Goal: Information Seeking & Learning: Learn about a topic

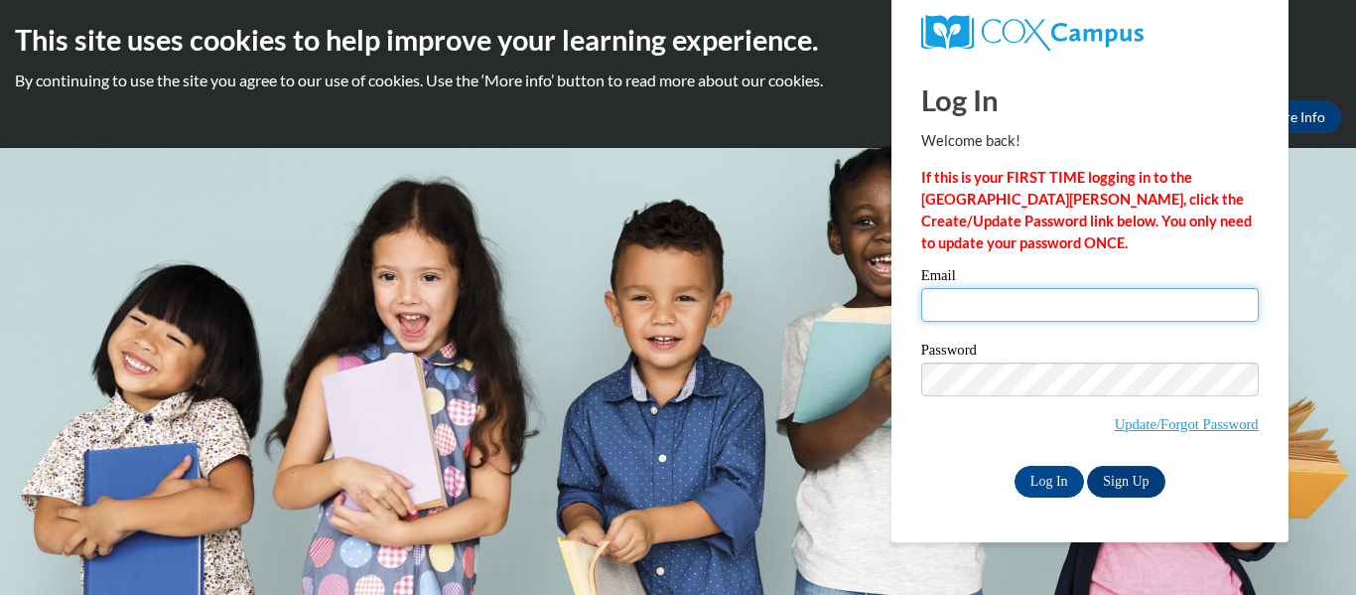
click at [956, 311] on input "Email" at bounding box center [1089, 305] width 337 height 34
type input "[EMAIL_ADDRESS][DOMAIN_NAME]"
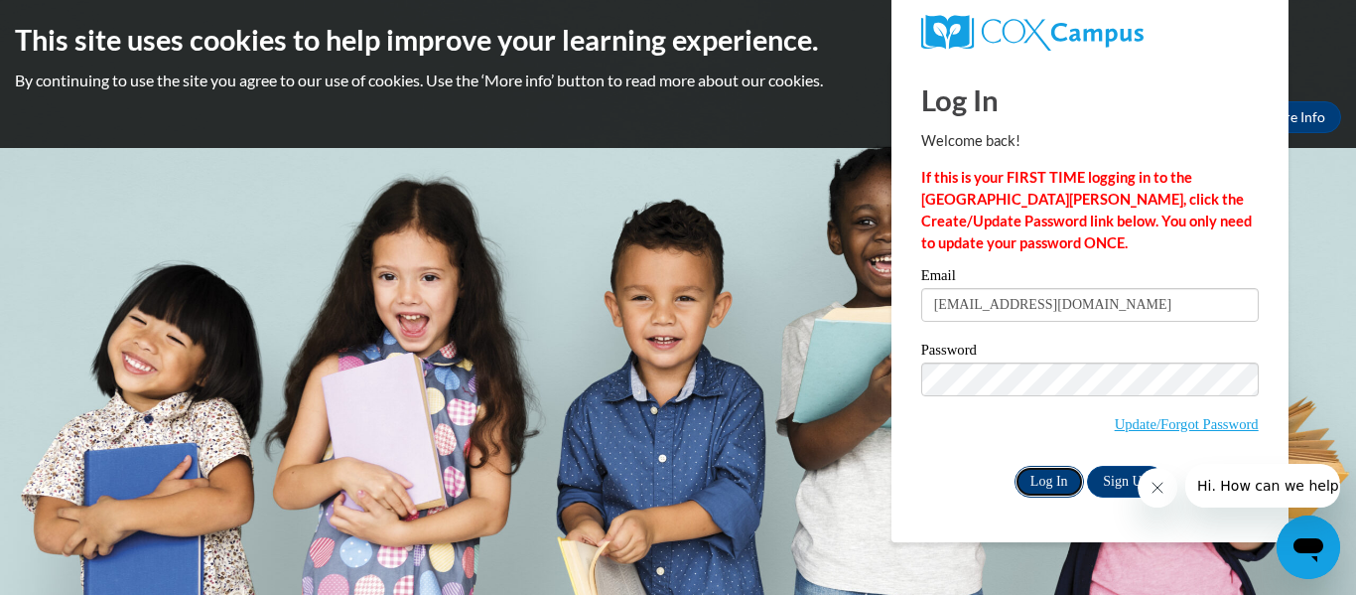
click at [1065, 485] on input "Log In" at bounding box center [1048, 482] width 69 height 32
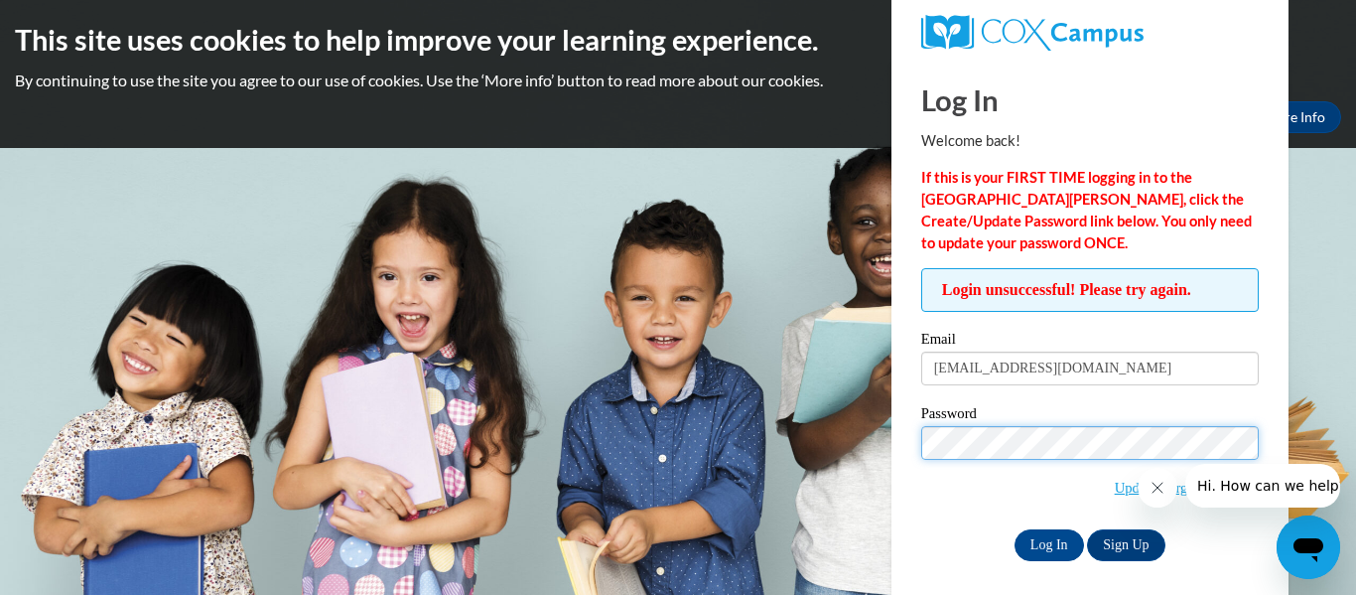
click at [1014, 529] on input "Log In" at bounding box center [1048, 545] width 69 height 32
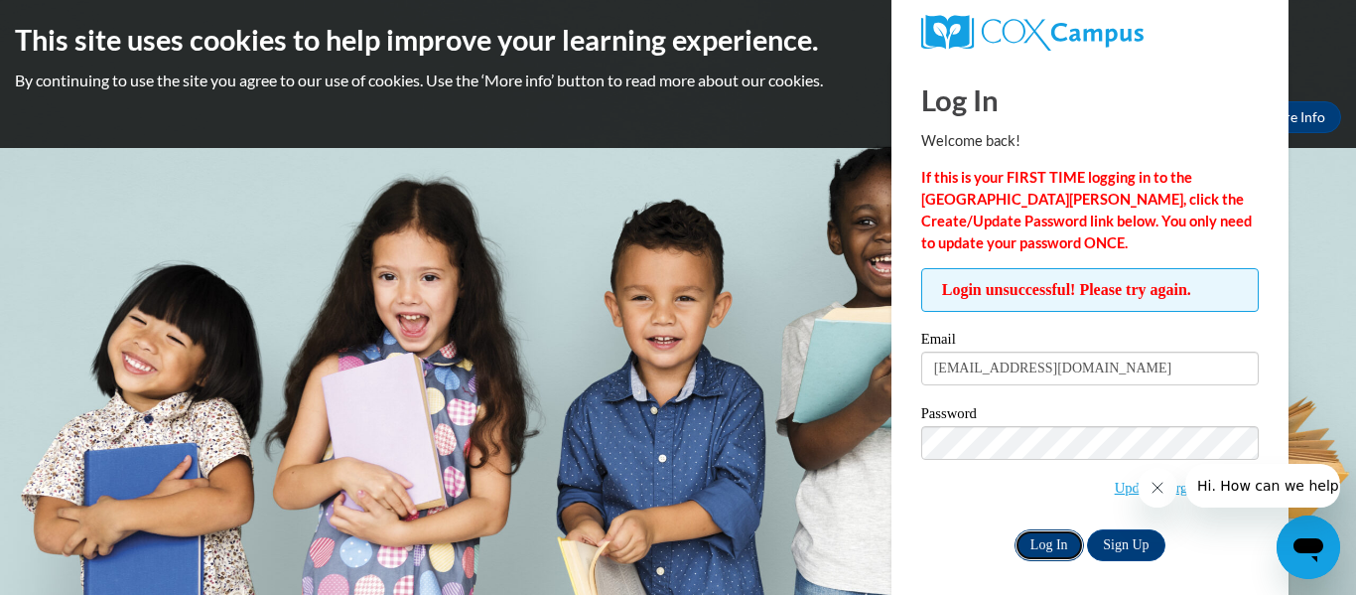
click at [1046, 537] on input "Log In" at bounding box center [1048, 545] width 69 height 32
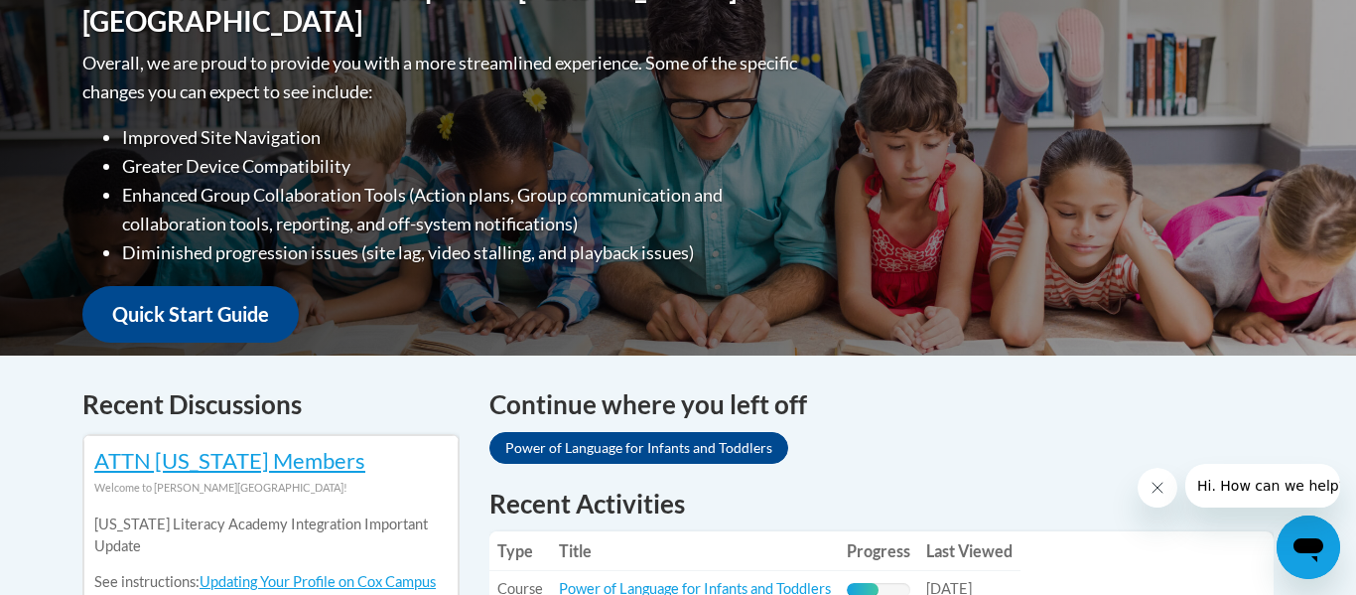
scroll to position [484, 0]
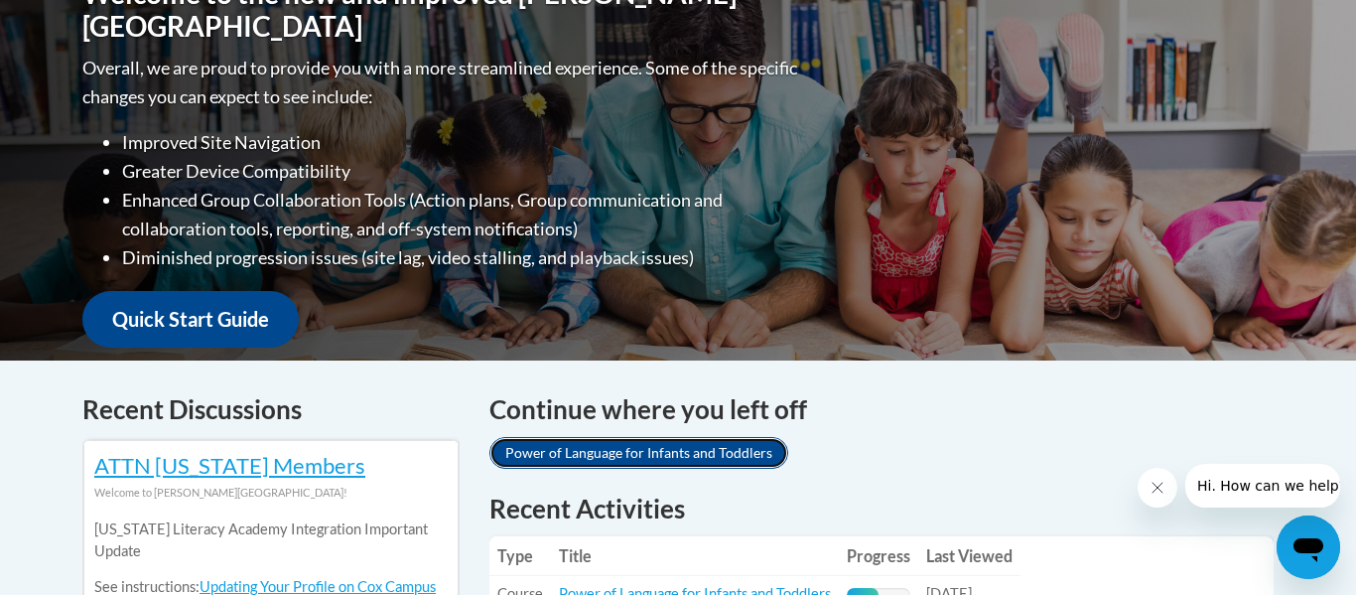
click at [738, 444] on link "Power of Language for Infants and Toddlers" at bounding box center [638, 453] width 299 height 32
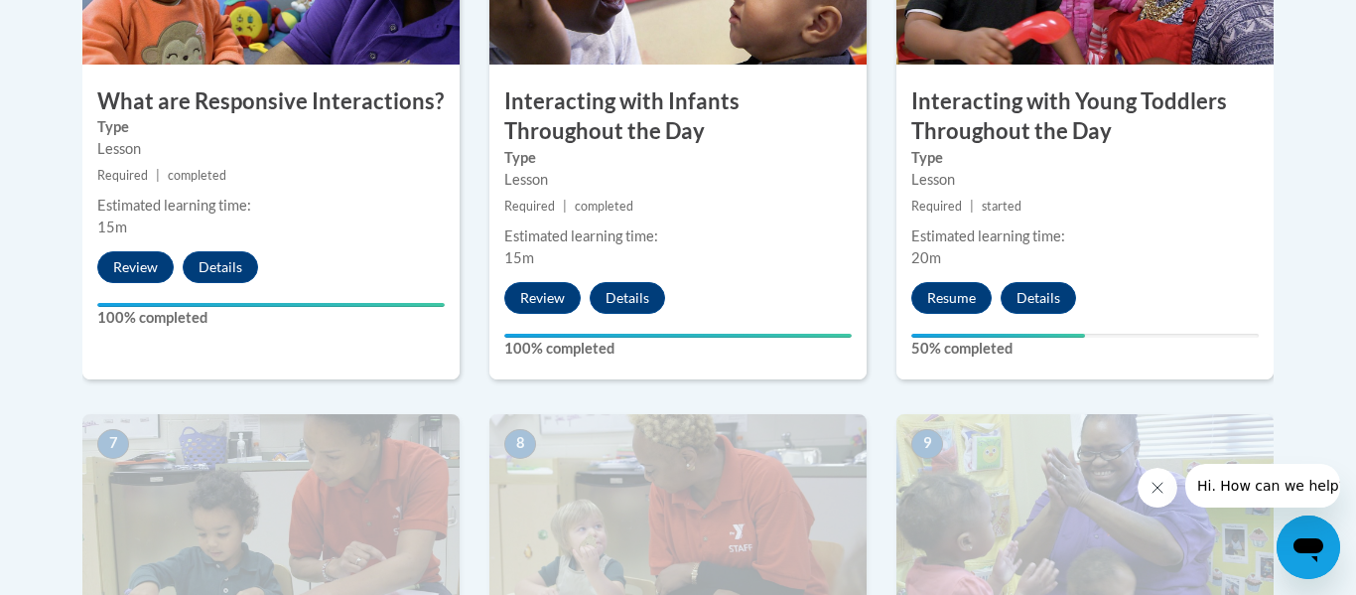
scroll to position [1352, 0]
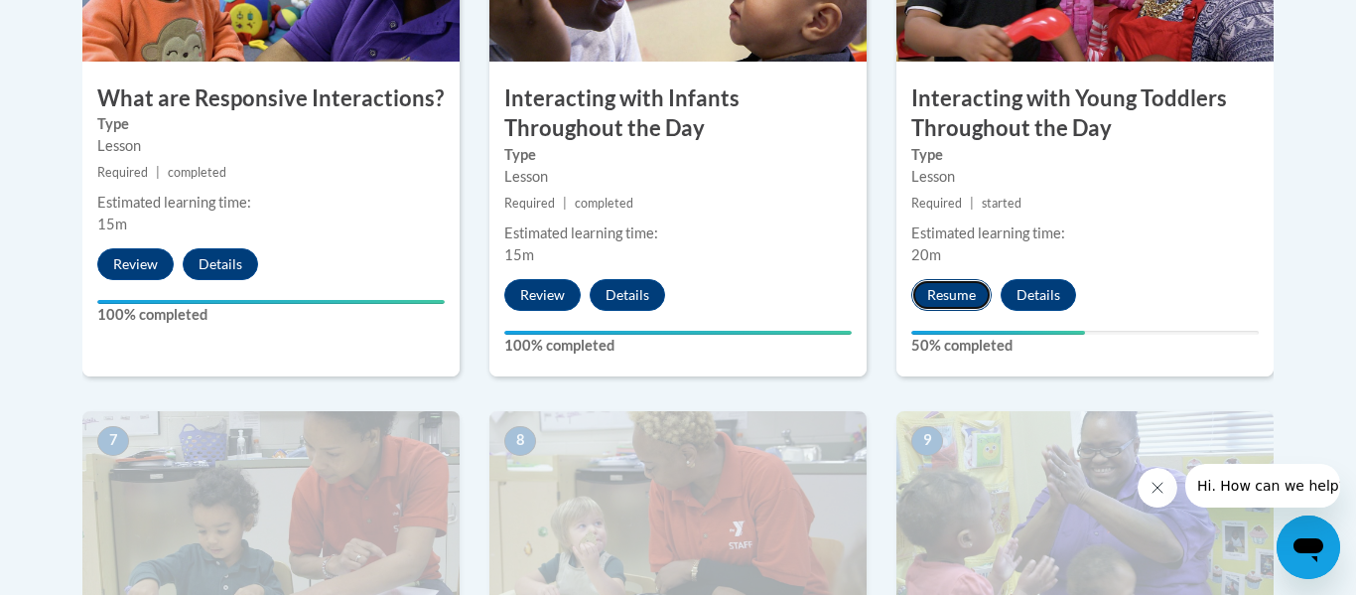
click at [948, 279] on button "Resume" at bounding box center [951, 295] width 80 height 32
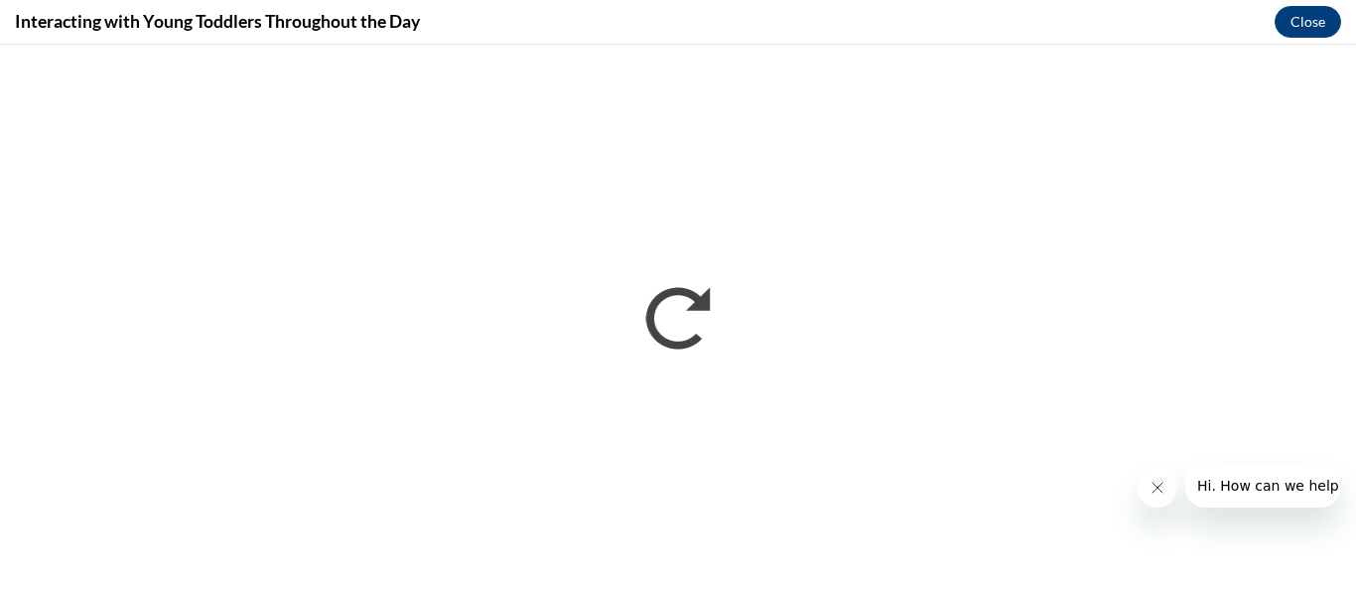
scroll to position [0, 0]
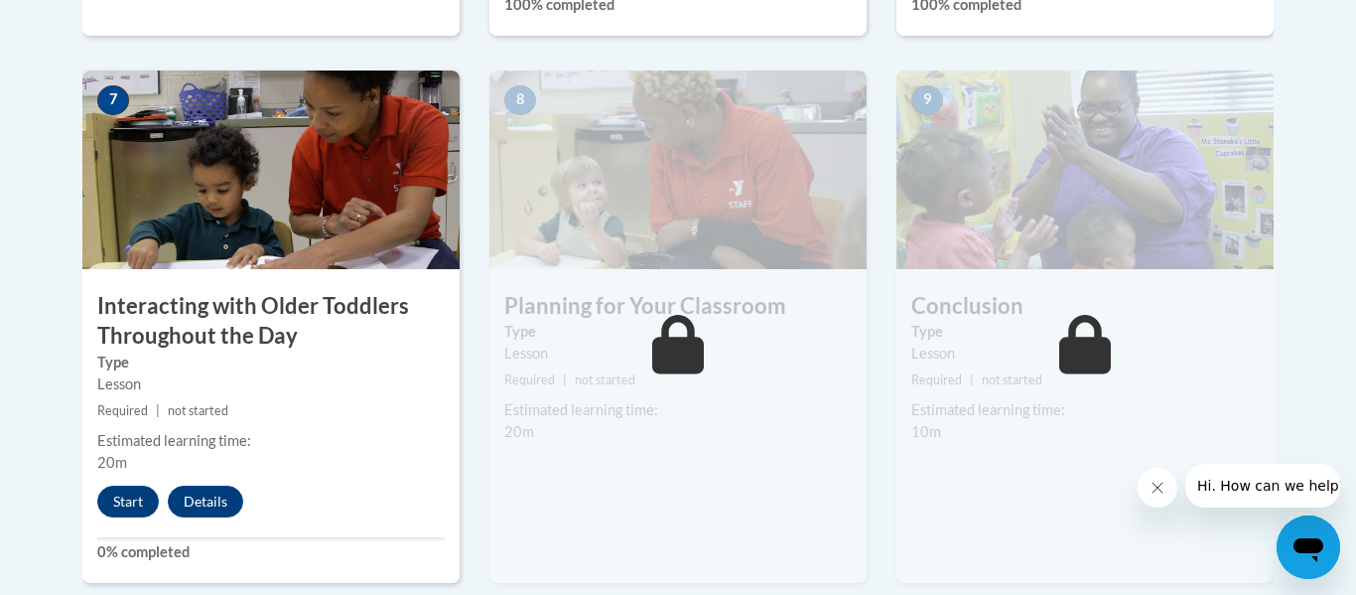
scroll to position [1694, 0]
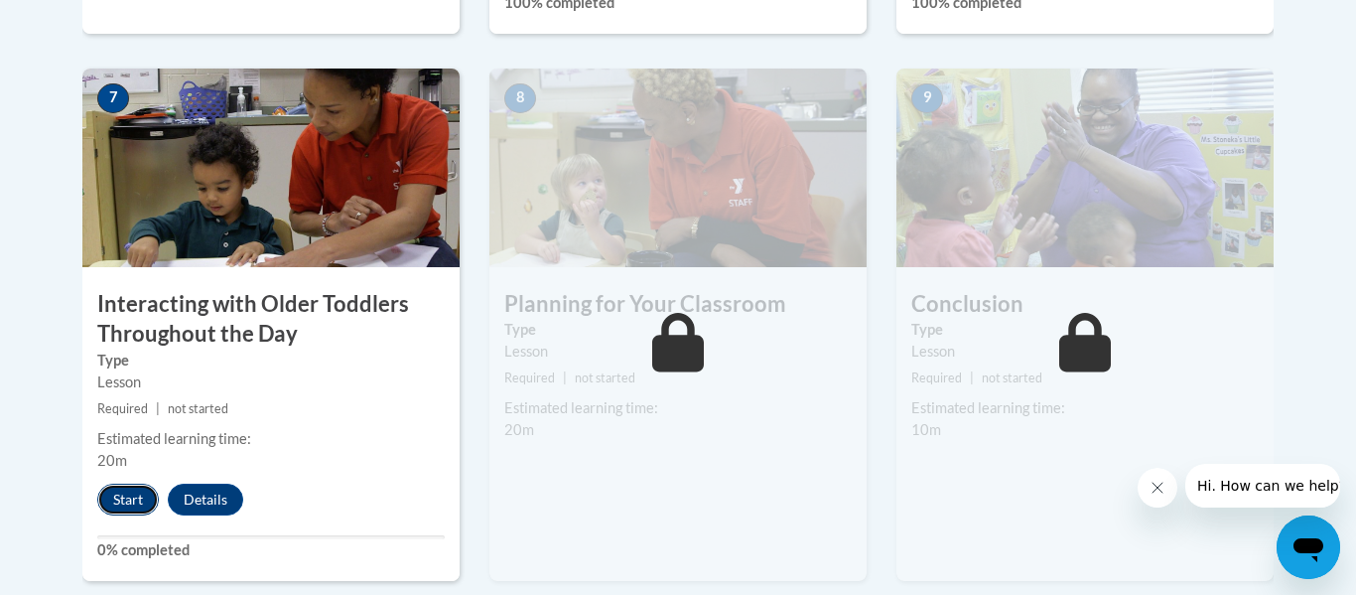
click at [125, 483] on button "Start" at bounding box center [128, 499] width 62 height 32
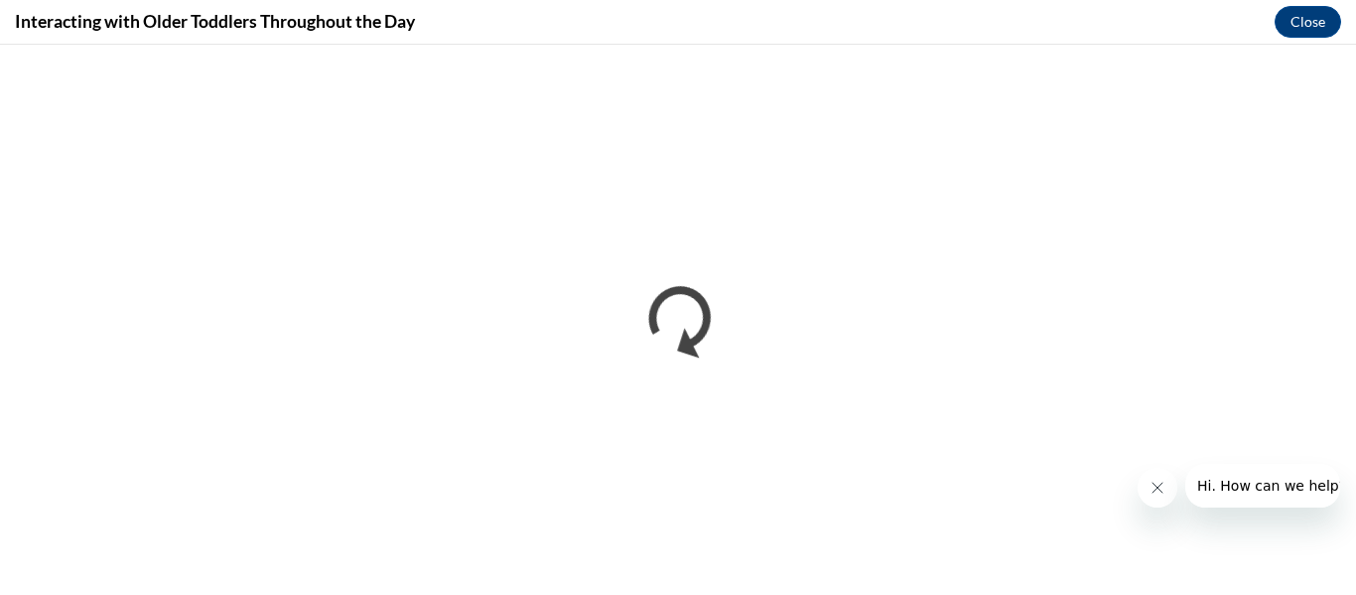
scroll to position [0, 0]
